Goal: Information Seeking & Learning: Compare options

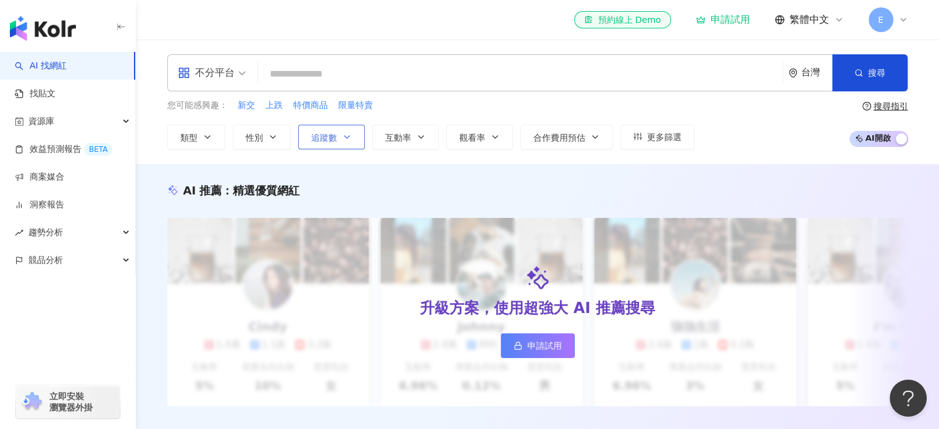
click at [325, 138] on span "追蹤數" at bounding box center [324, 138] width 26 height 10
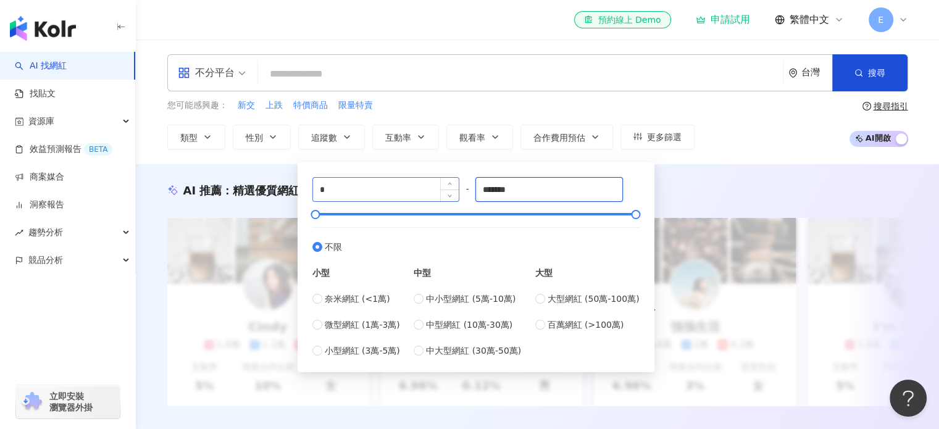
drag, startPoint x: 529, startPoint y: 187, endPoint x: 415, endPoint y: 191, distance: 114.3
click at [415, 191] on div "* - ******* 不限 小型 奈米網紅 (<1萬) 微型網紅 (1萬-3萬) 小型網紅 (3萬-5萬) 中型 中小型網紅 (5萬-10萬) 中型網紅 (…" at bounding box center [475, 267] width 327 height 180
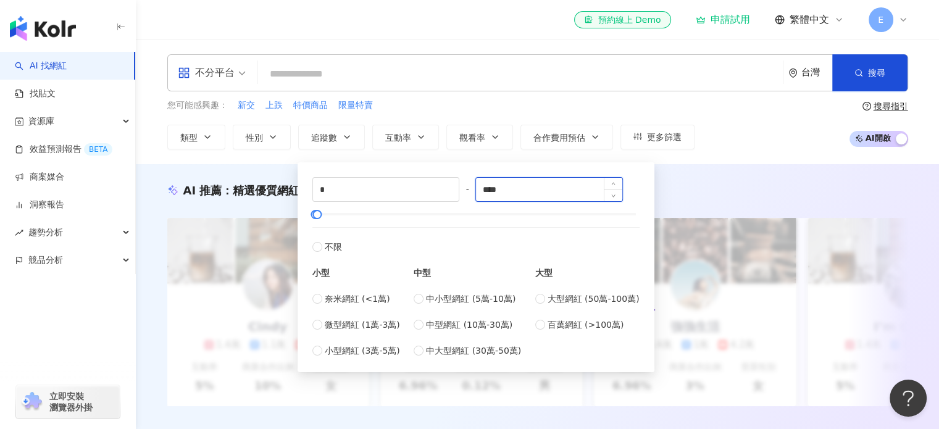
click at [508, 183] on input "****" at bounding box center [549, 189] width 146 height 23
drag, startPoint x: 508, startPoint y: 183, endPoint x: 423, endPoint y: 179, distance: 85.3
click at [442, 197] on div "* - **** 不限 小型 奈米網紅 (<1萬) 微型網紅 (1萬-3萬) 小型網紅 (3萬-5萬) 中型 中小型網紅 (5萬-10萬) 中型網紅 (10萬…" at bounding box center [475, 267] width 327 height 180
type input "****"
click at [259, 138] on span "性別" at bounding box center [254, 138] width 17 height 10
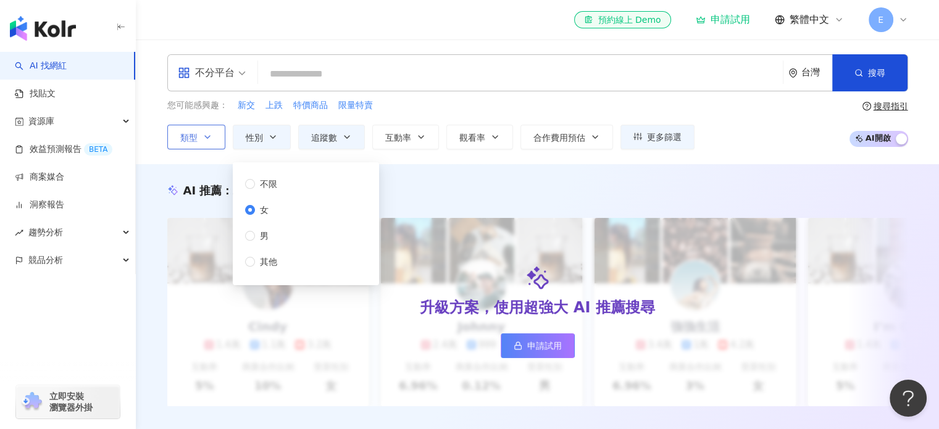
click at [198, 143] on button "類型" at bounding box center [196, 137] width 58 height 25
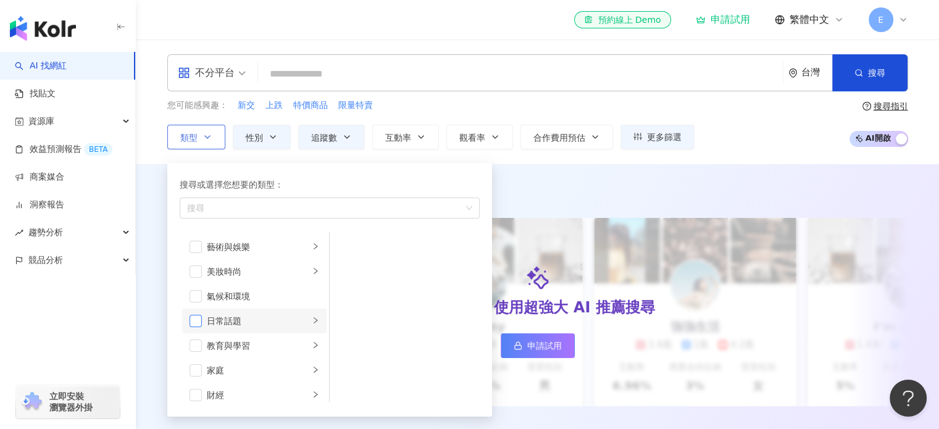
click at [199, 318] on span "button" at bounding box center [196, 321] width 12 height 12
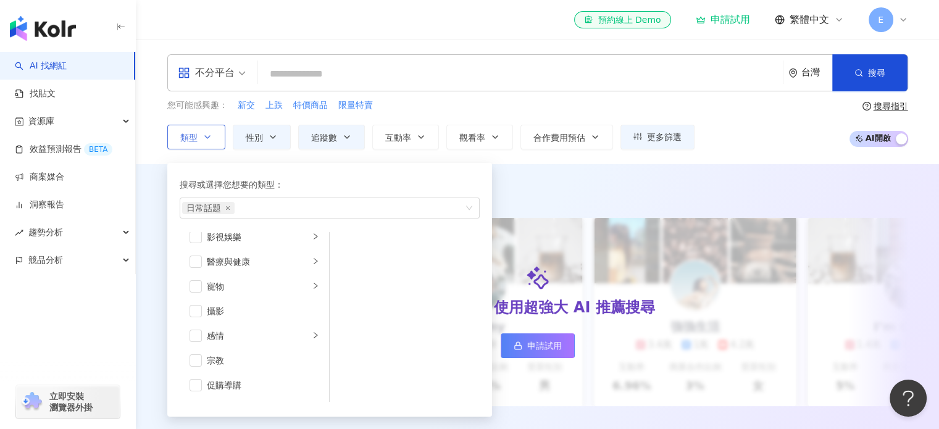
scroll to position [185, 0]
click at [195, 231] on span "button" at bounding box center [196, 235] width 12 height 12
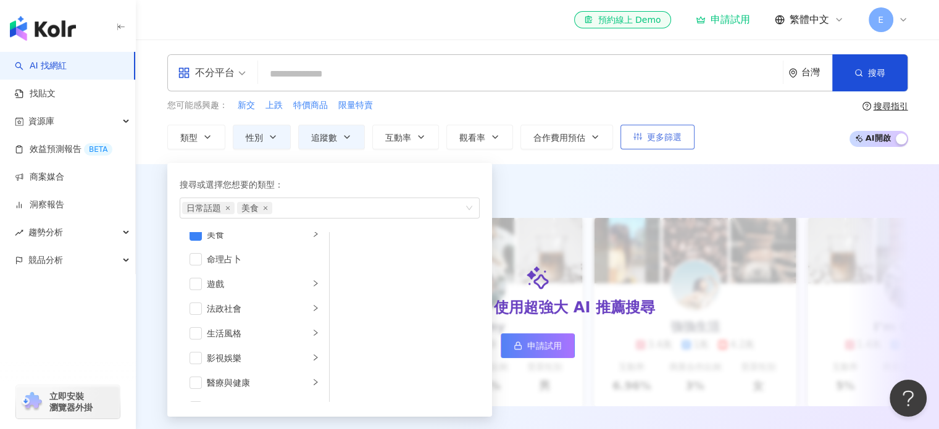
click at [642, 140] on button "更多篩選" at bounding box center [658, 137] width 74 height 25
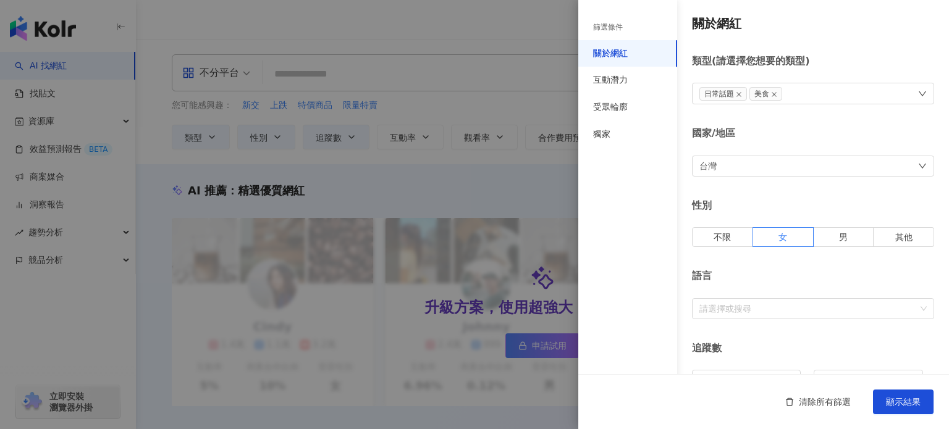
click at [571, 83] on div at bounding box center [474, 214] width 949 height 429
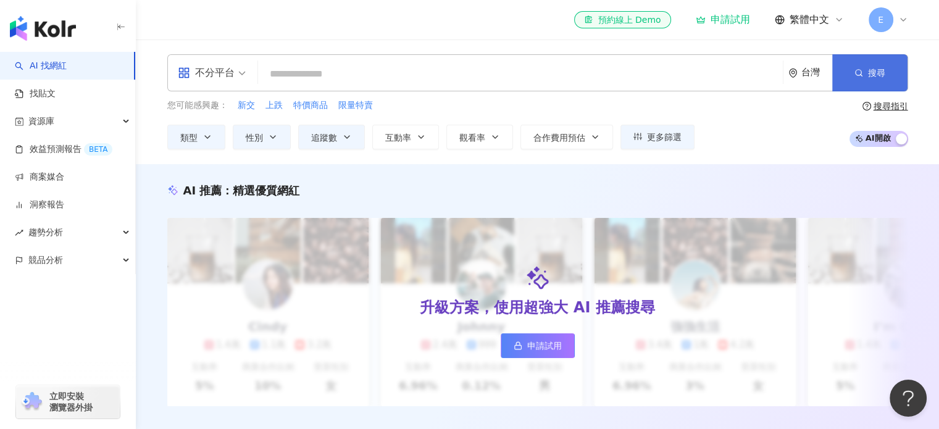
drag, startPoint x: 863, startPoint y: 78, endPoint x: 837, endPoint y: 85, distance: 27.3
click at [865, 77] on button "搜尋" at bounding box center [869, 72] width 75 height 37
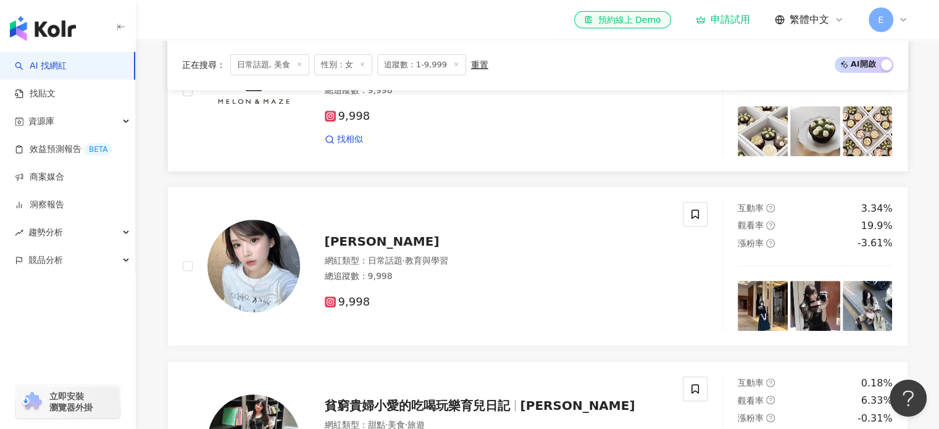
scroll to position [556, 0]
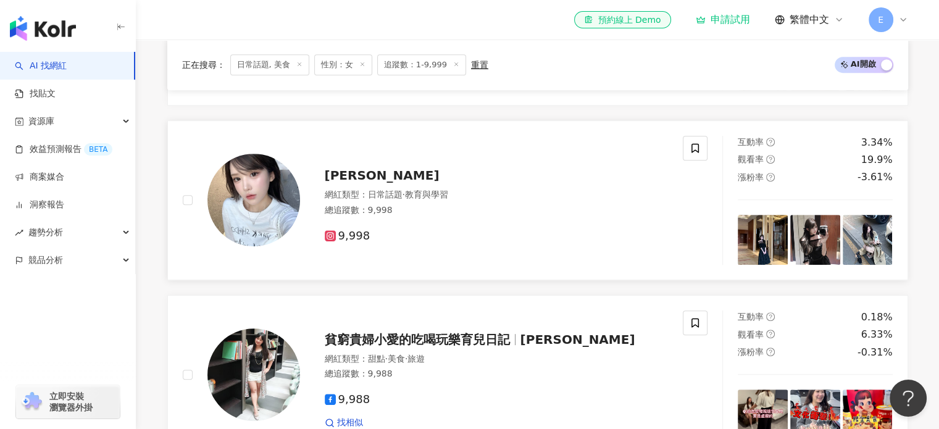
click at [283, 192] on img at bounding box center [254, 200] width 93 height 93
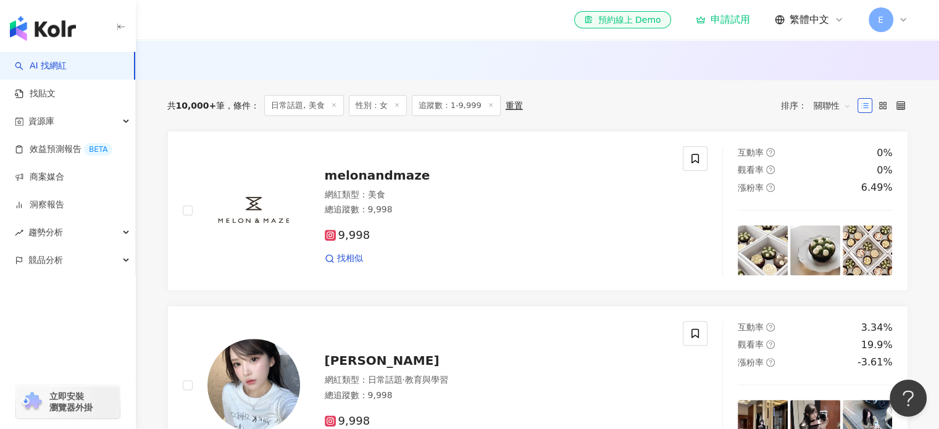
scroll to position [247, 0]
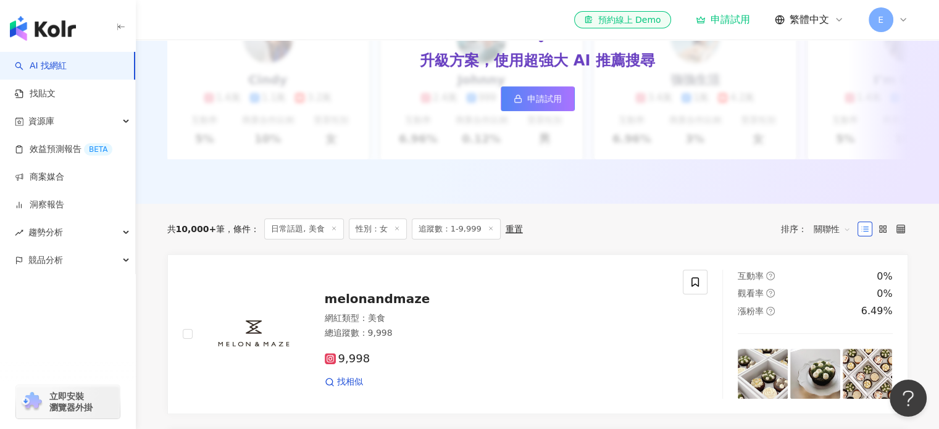
click at [217, 234] on div "共 10,000+ 筆" at bounding box center [196, 229] width 58 height 10
click at [906, 235] on label at bounding box center [901, 229] width 15 height 15
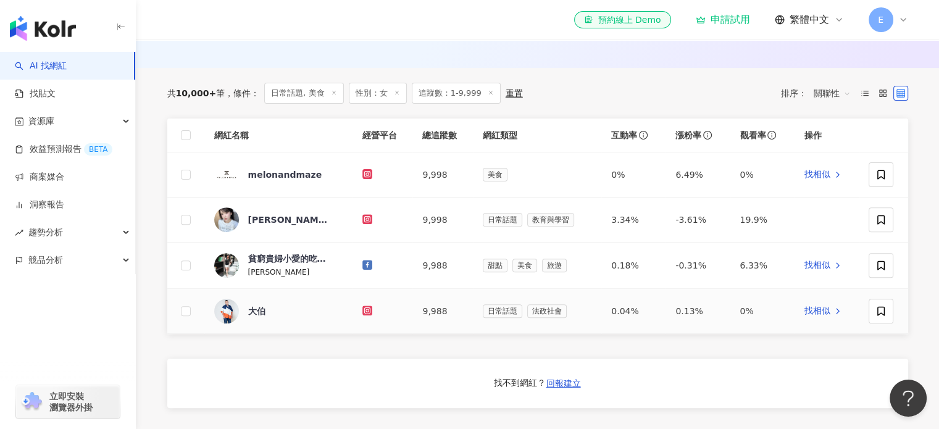
scroll to position [371, 0]
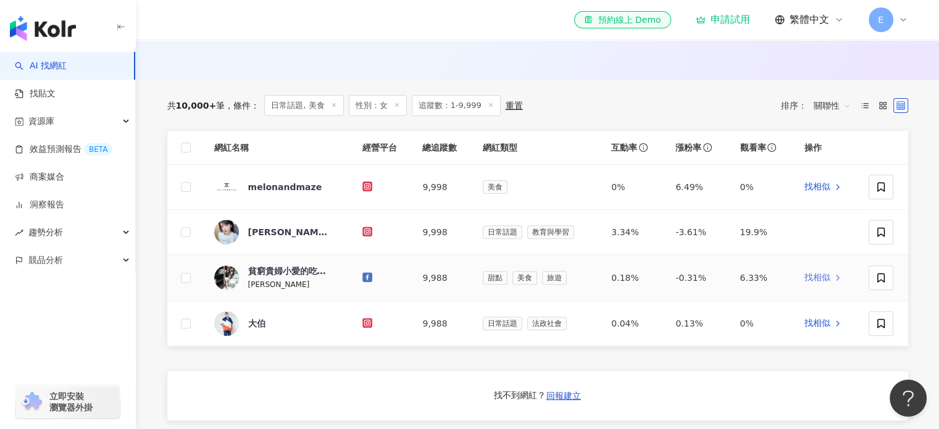
click at [824, 281] on span "找相似" at bounding box center [818, 278] width 26 height 12
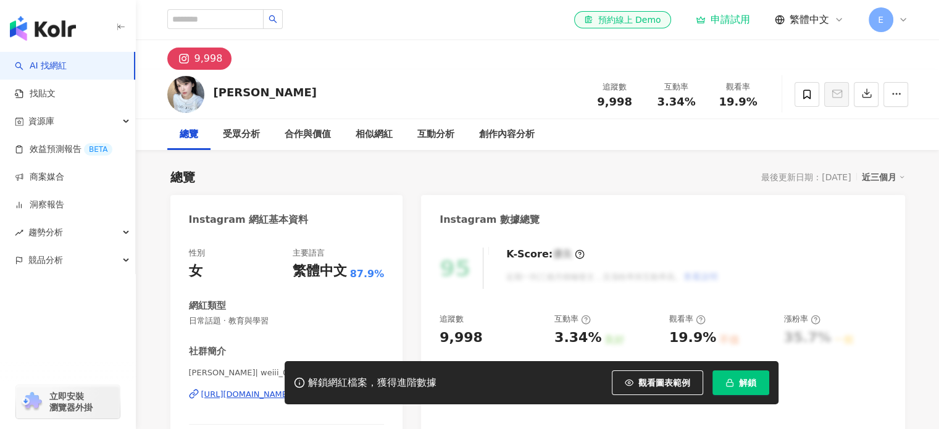
click at [262, 389] on div "https://www.instagram.com/weiii_0823/" at bounding box center [246, 394] width 90 height 11
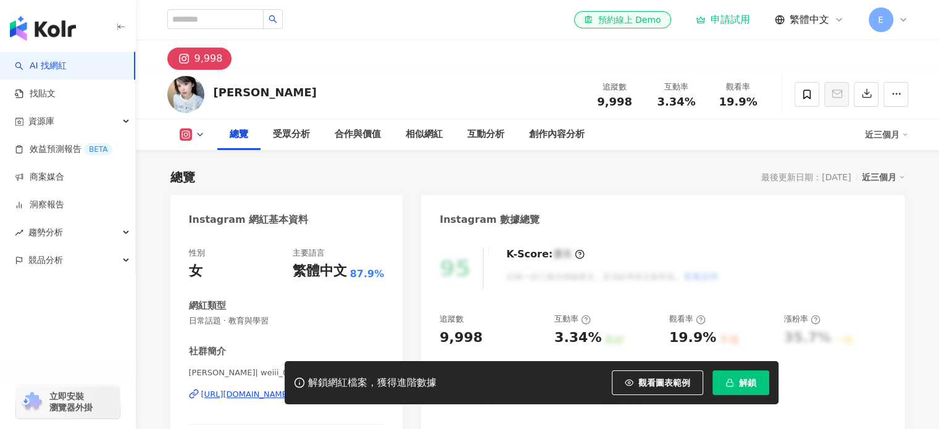
scroll to position [185, 0]
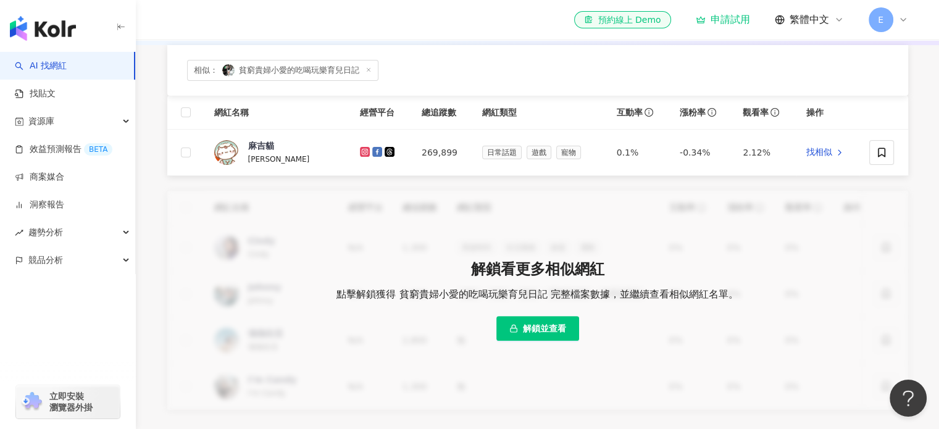
scroll to position [334, 0]
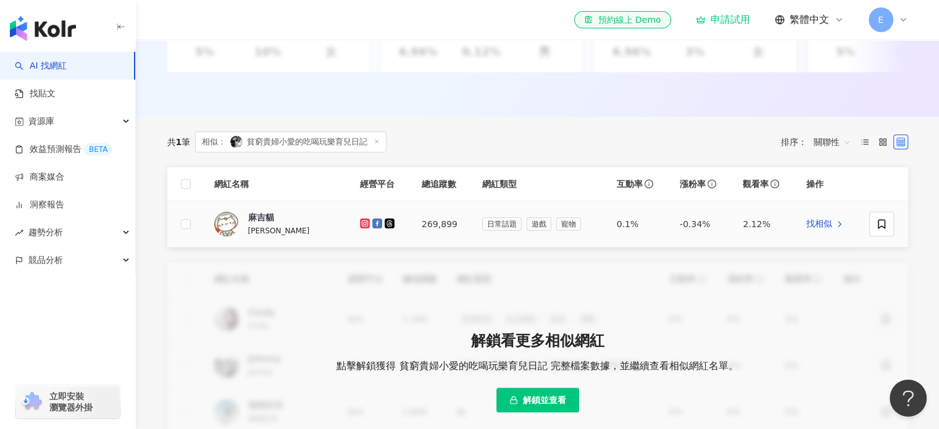
click at [285, 224] on span "麻吉貓" at bounding box center [288, 217] width 80 height 12
